Goal: Download file/media

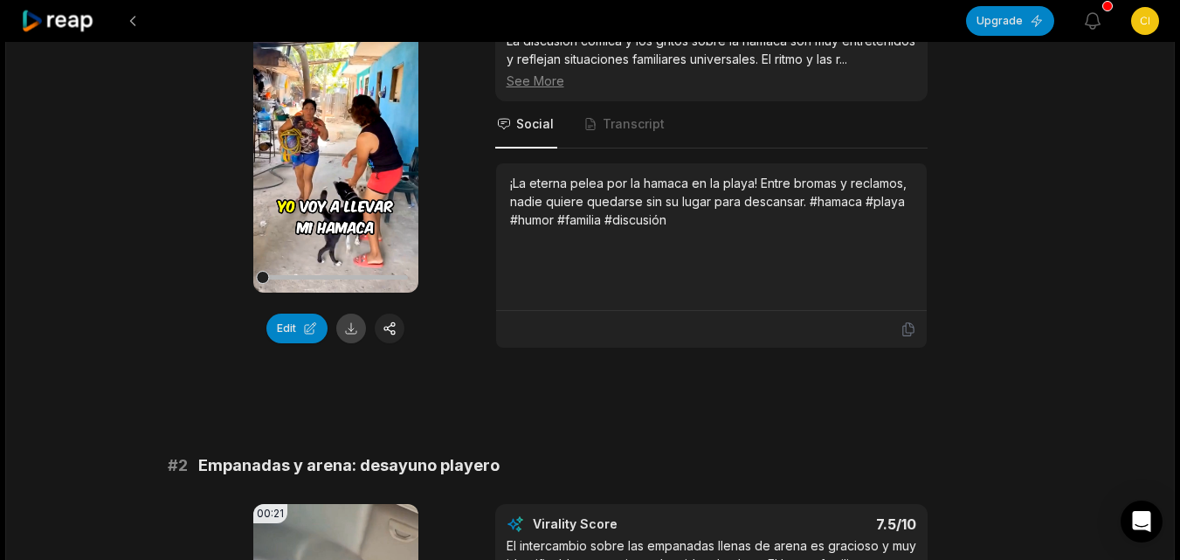
scroll to position [262, 0]
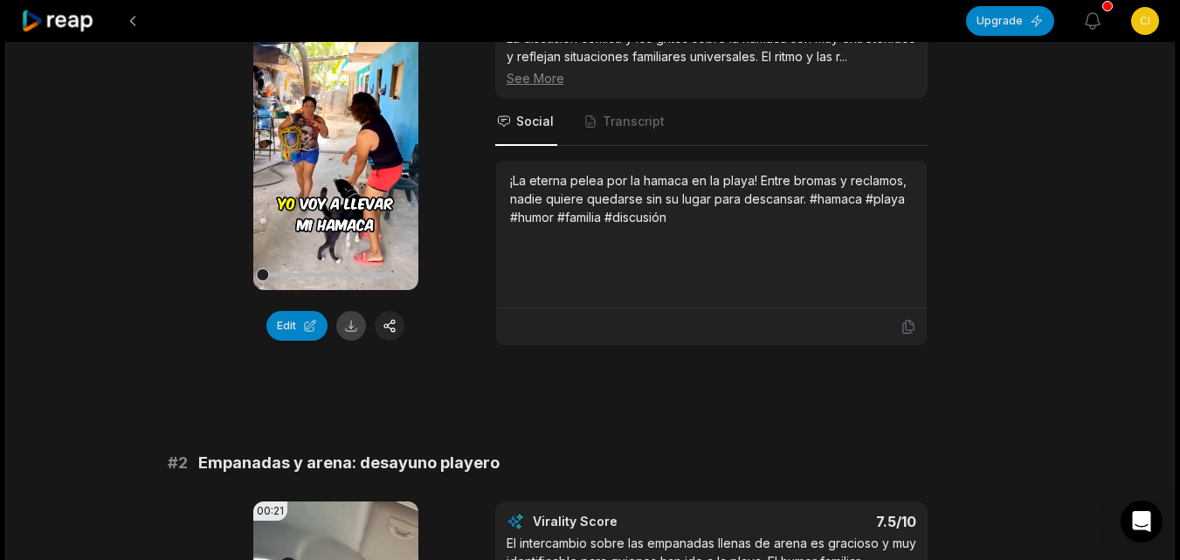
click at [345, 321] on button at bounding box center [351, 326] width 30 height 30
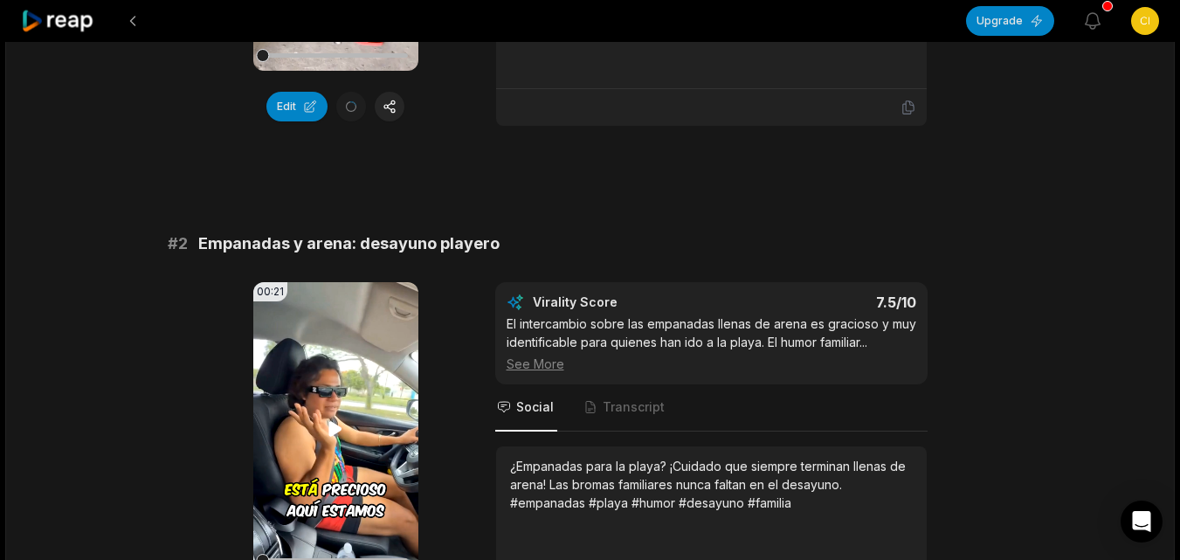
scroll to position [699, 0]
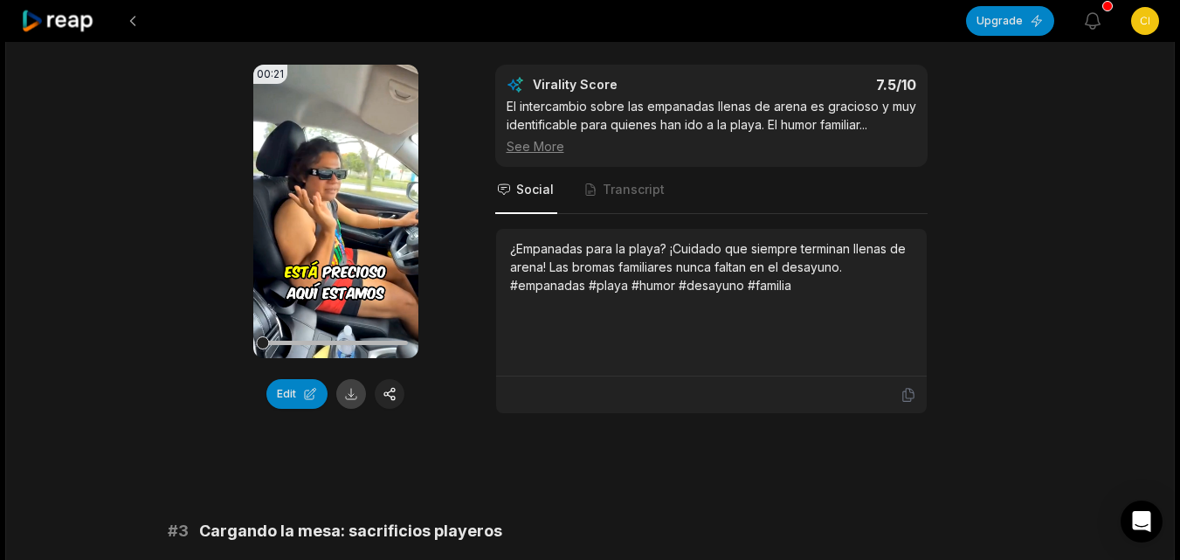
click at [348, 409] on button at bounding box center [351, 394] width 30 height 30
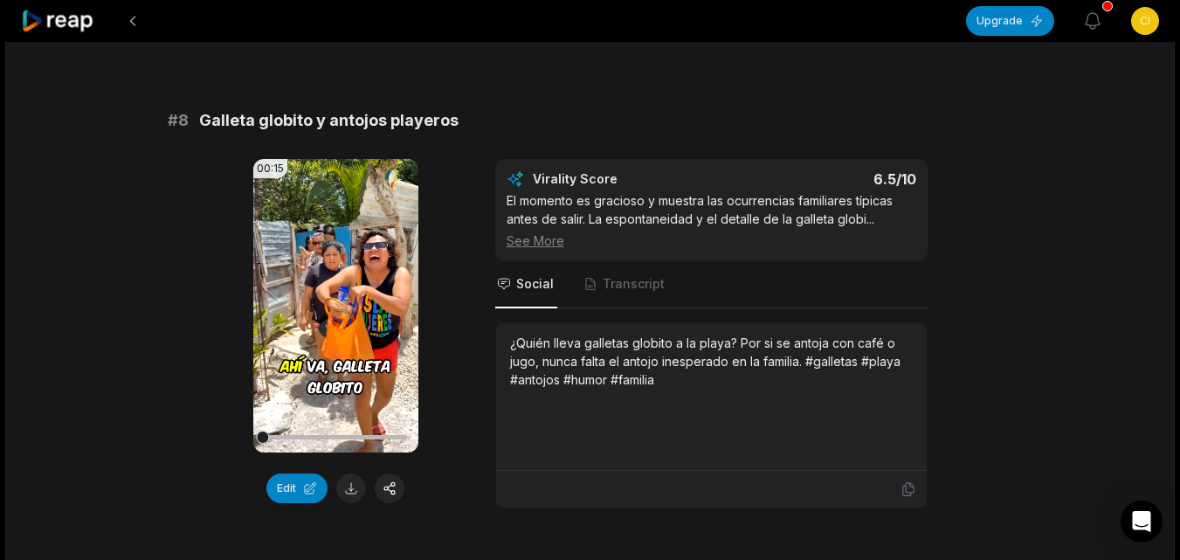
scroll to position [3595, 0]
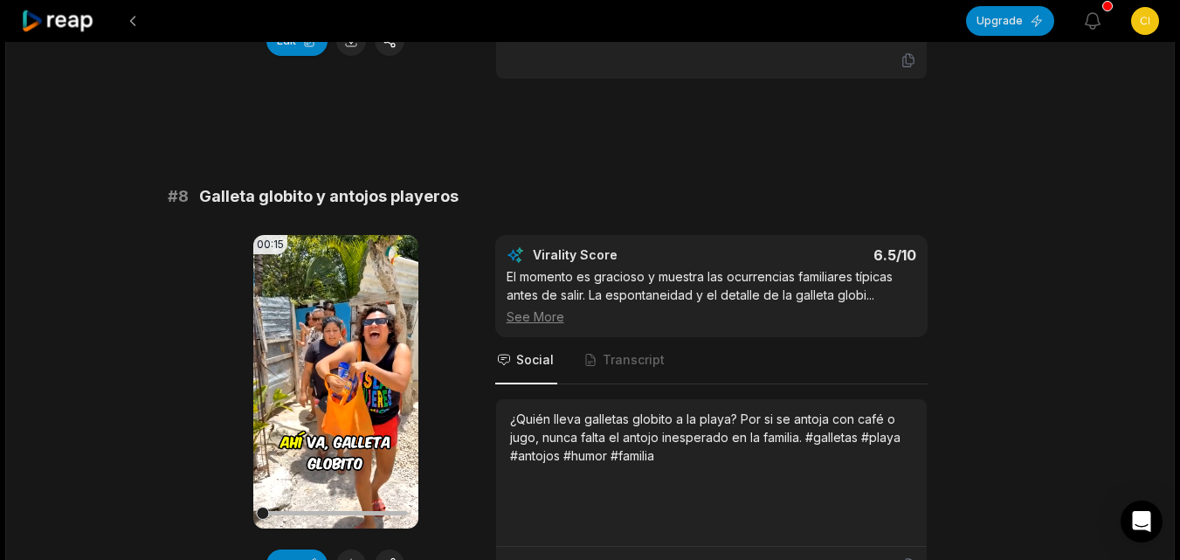
drag, startPoint x: 1107, startPoint y: 382, endPoint x: 1092, endPoint y: 379, distance: 15.1
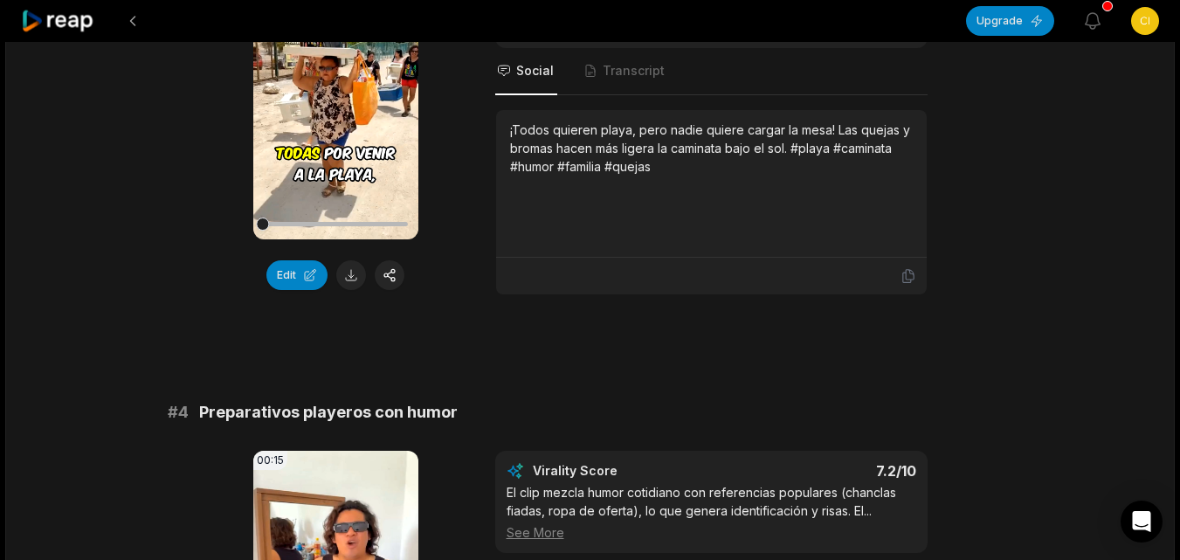
scroll to position [1324, 0]
click at [348, 289] on button at bounding box center [351, 274] width 30 height 30
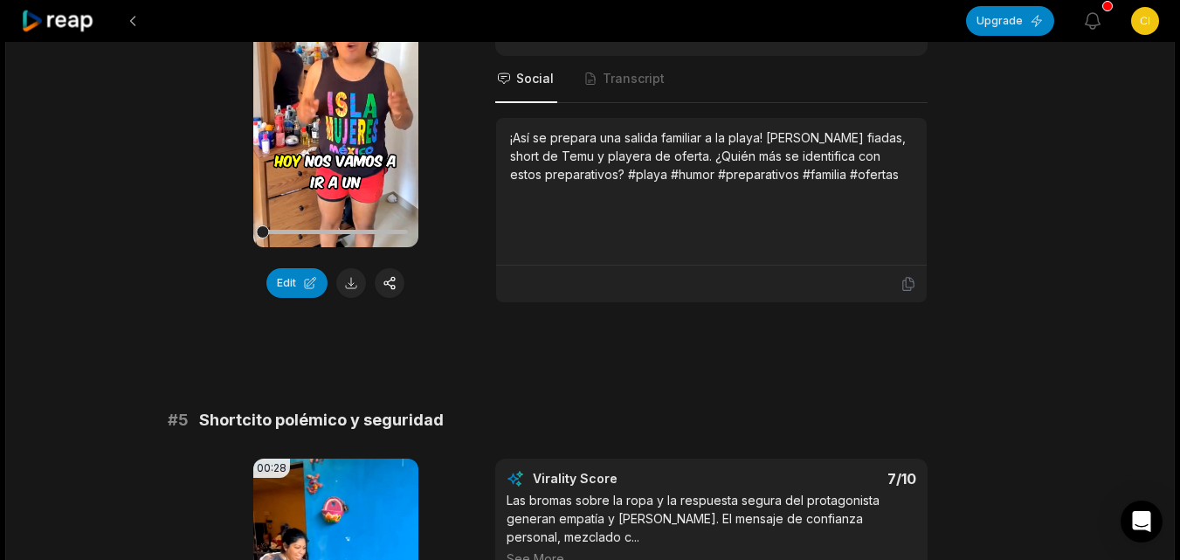
scroll to position [1848, 0]
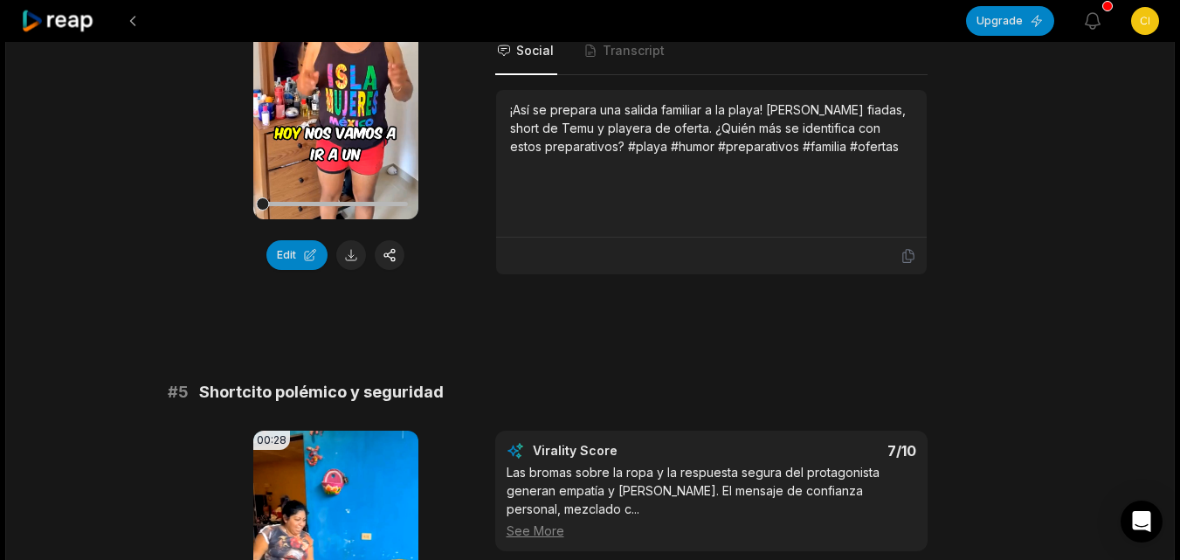
click at [352, 270] on button at bounding box center [351, 255] width 30 height 30
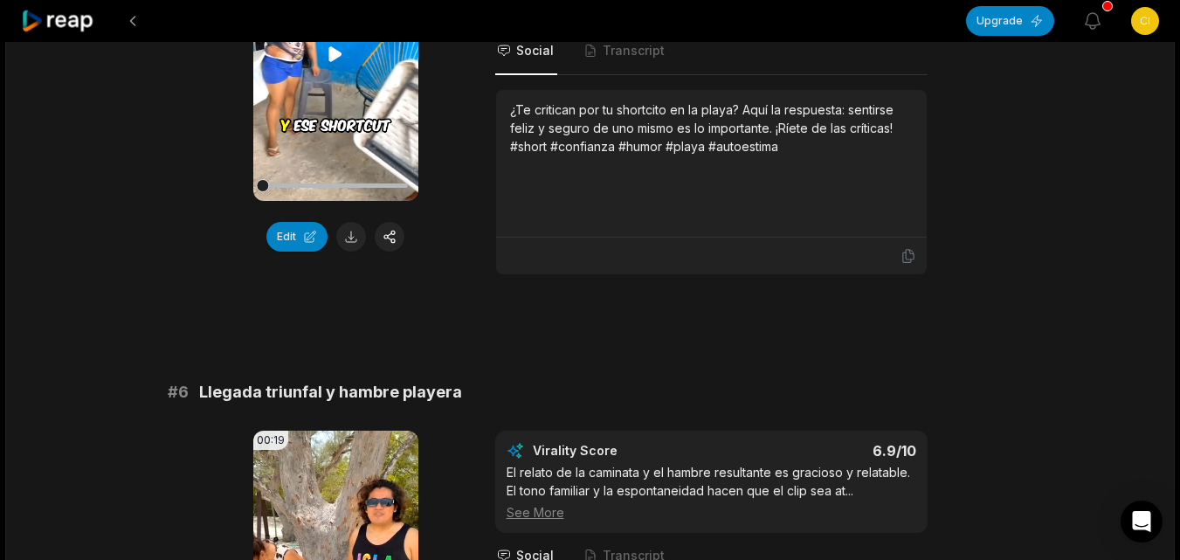
scroll to position [2372, 0]
click at [355, 251] on button at bounding box center [351, 236] width 30 height 30
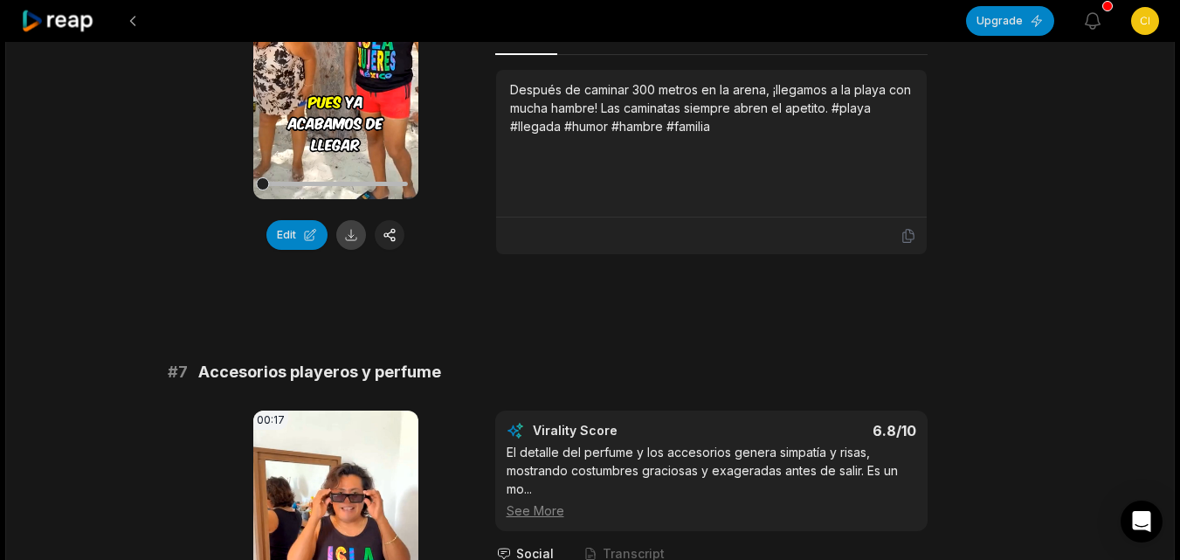
click at [356, 250] on button at bounding box center [351, 235] width 30 height 30
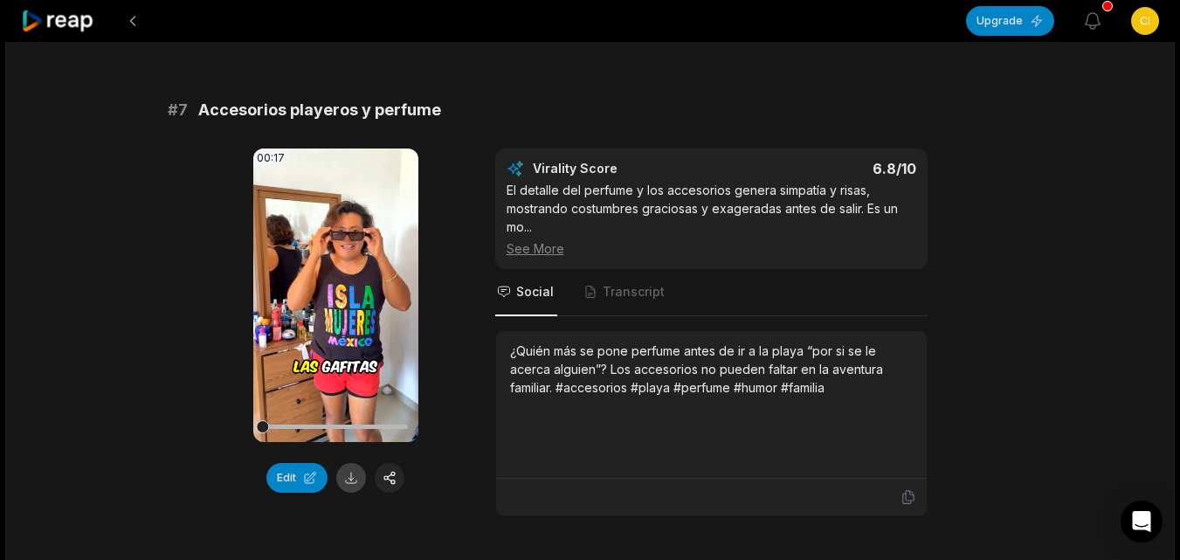
click at [343, 490] on button at bounding box center [351, 478] width 30 height 30
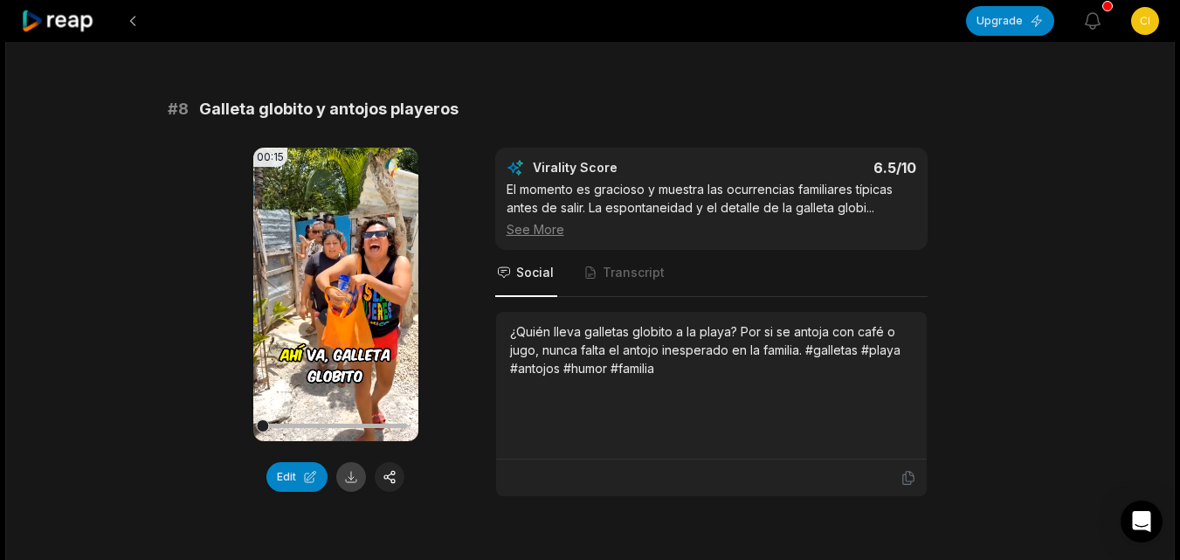
click at [351, 481] on button at bounding box center [351, 477] width 30 height 30
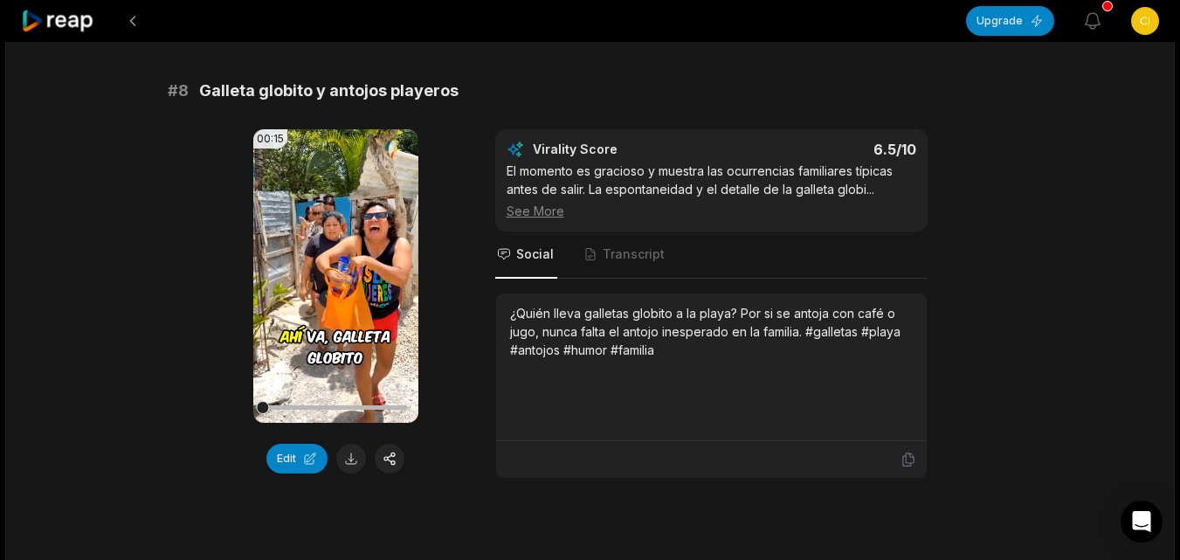
scroll to position [3770, 0]
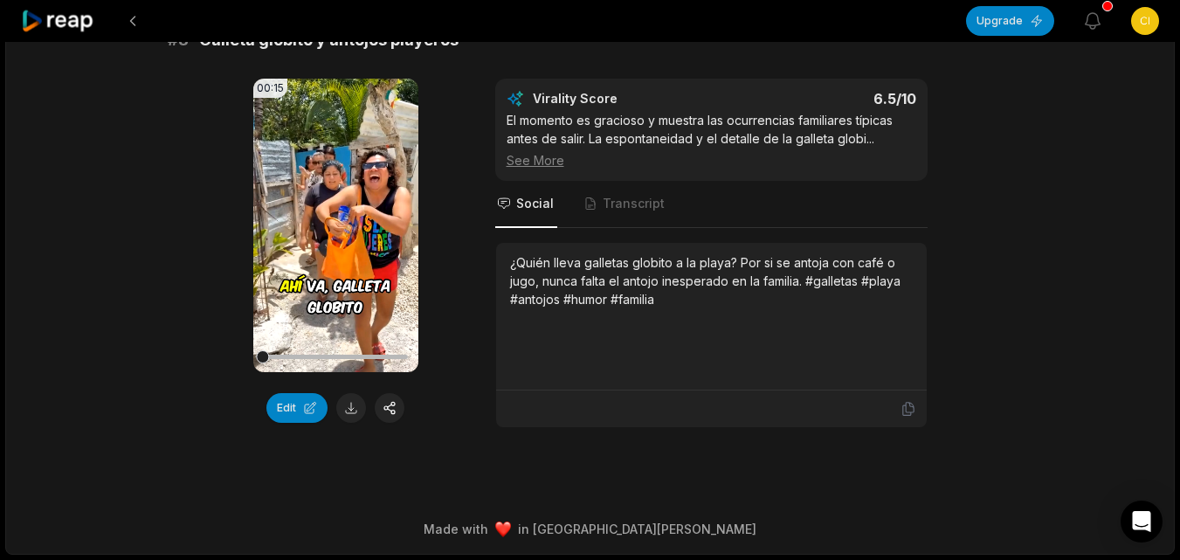
click at [37, 19] on icon at bounding box center [58, 22] width 74 height 24
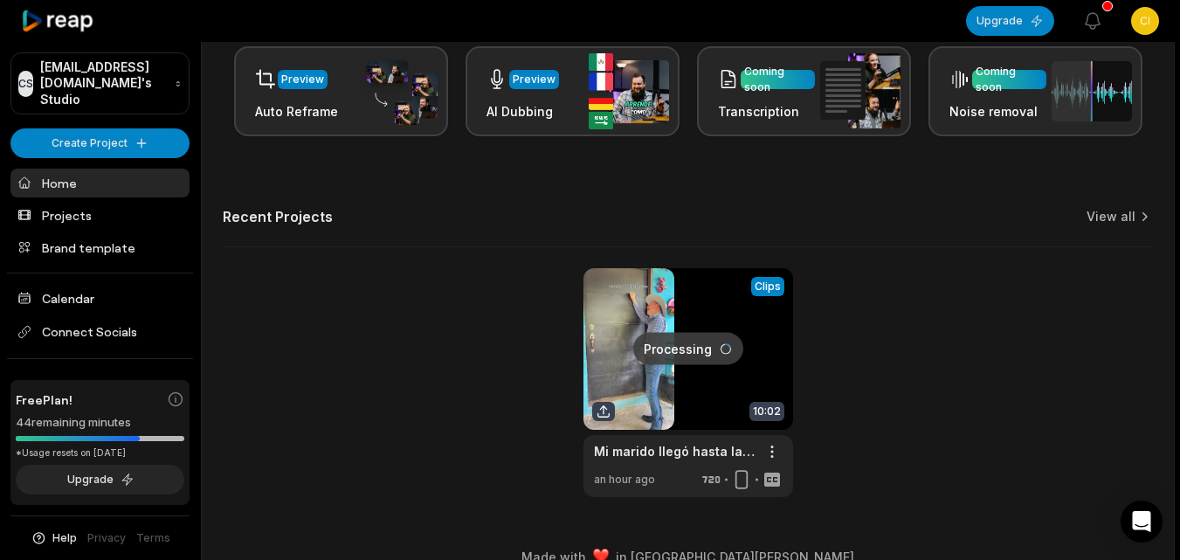
scroll to position [429, 0]
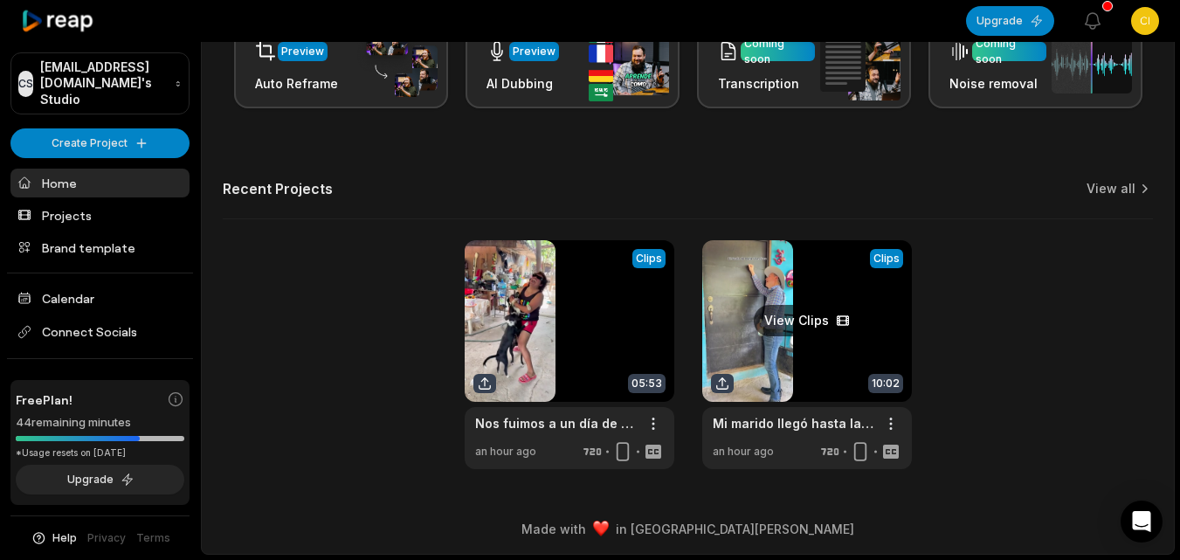
click at [809, 356] on link at bounding box center [807, 354] width 210 height 229
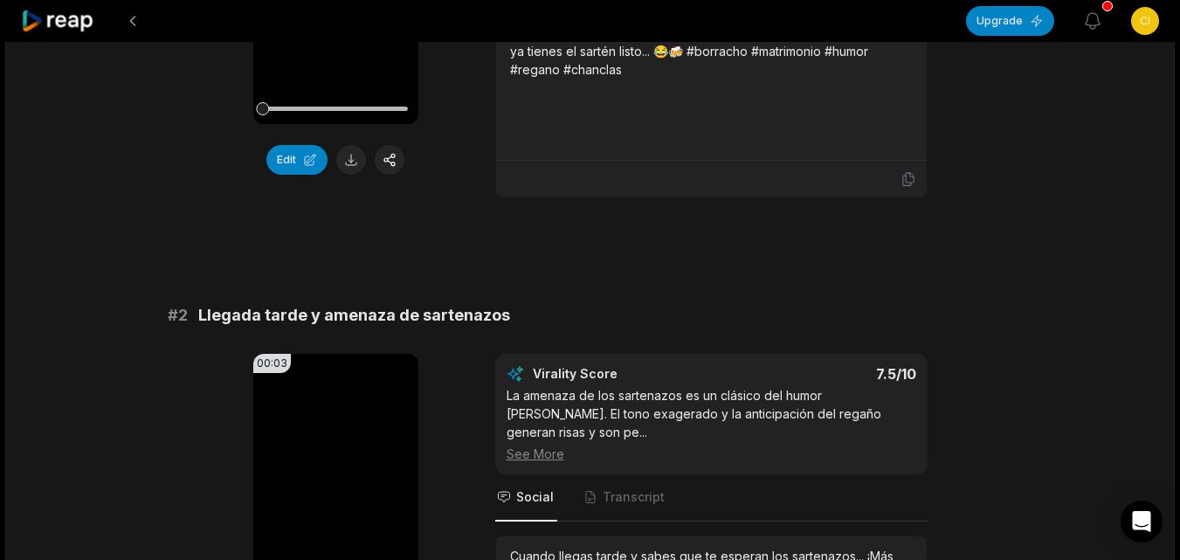
scroll to position [437, 0]
